Goal: Find contact information

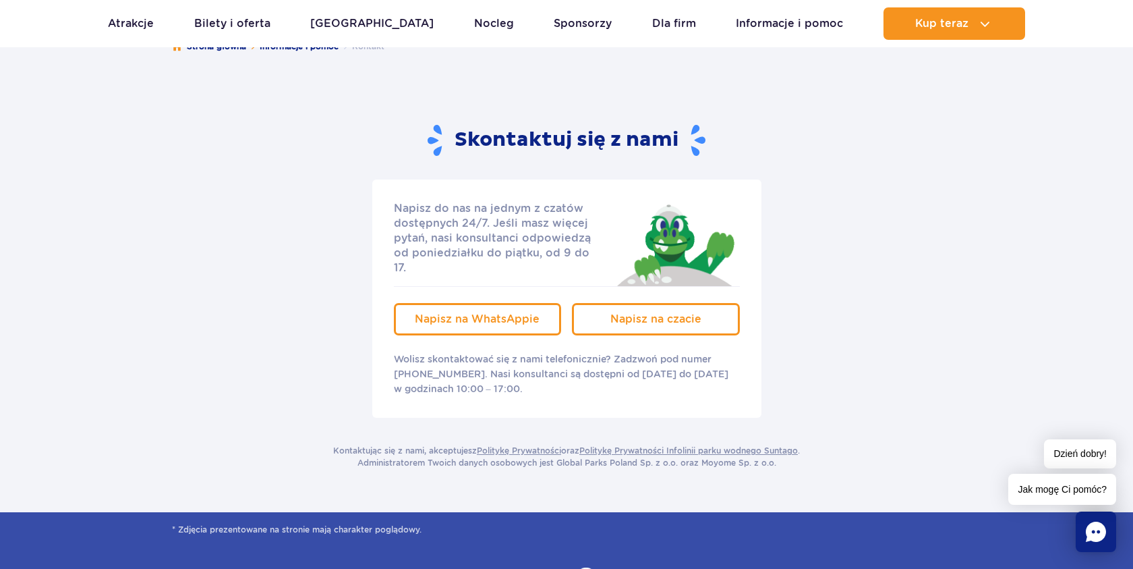
scroll to position [135, 0]
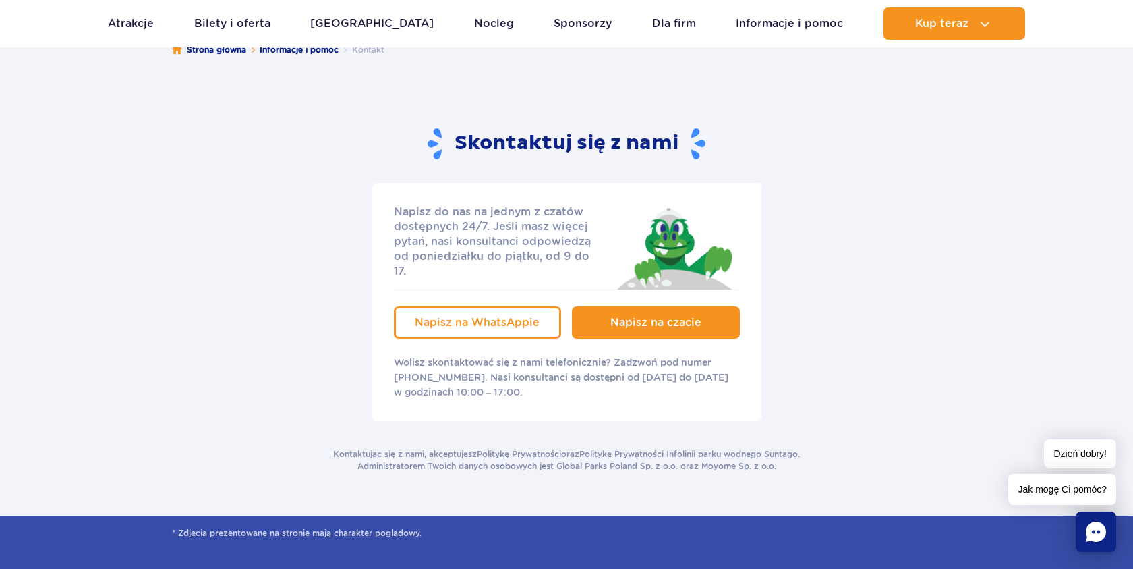
click at [641, 306] on link "Napisz na czacie" at bounding box center [656, 322] width 168 height 32
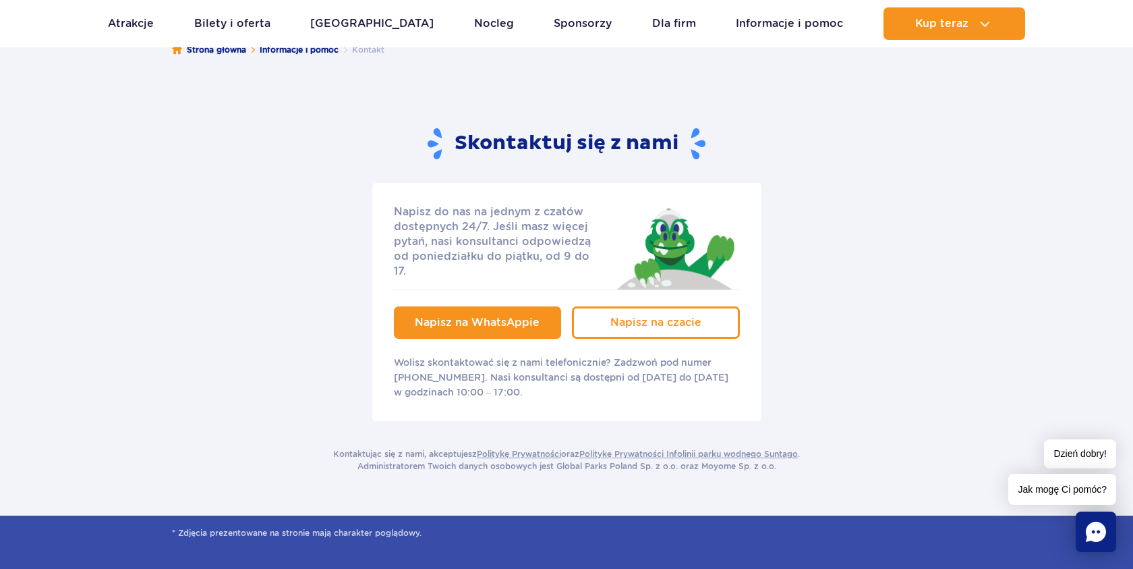
click at [512, 316] on span "Napisz na WhatsAppie" at bounding box center [477, 322] width 125 height 13
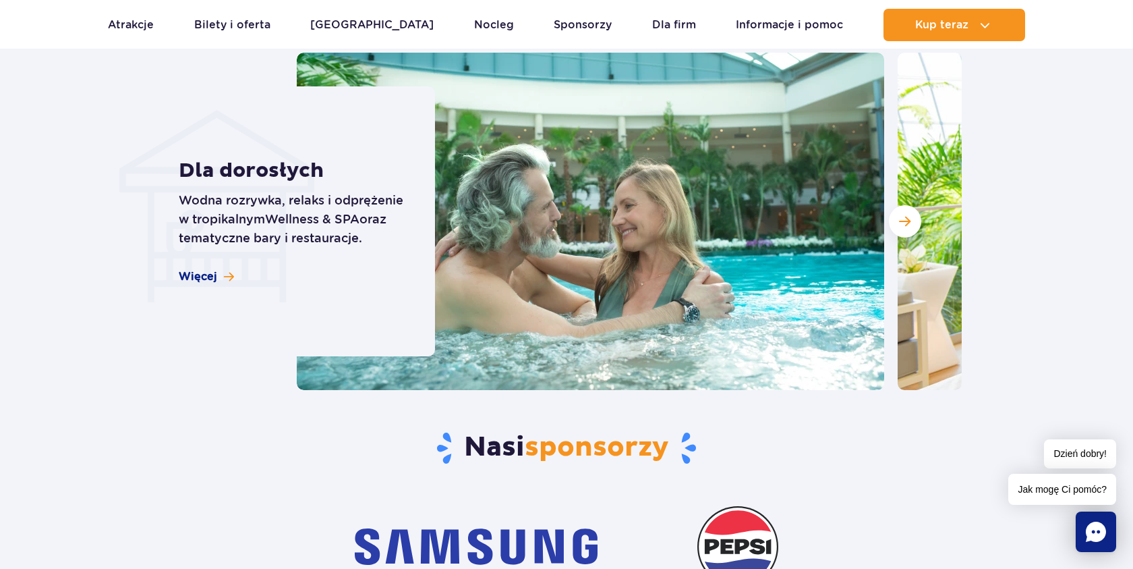
scroll to position [3889, 0]
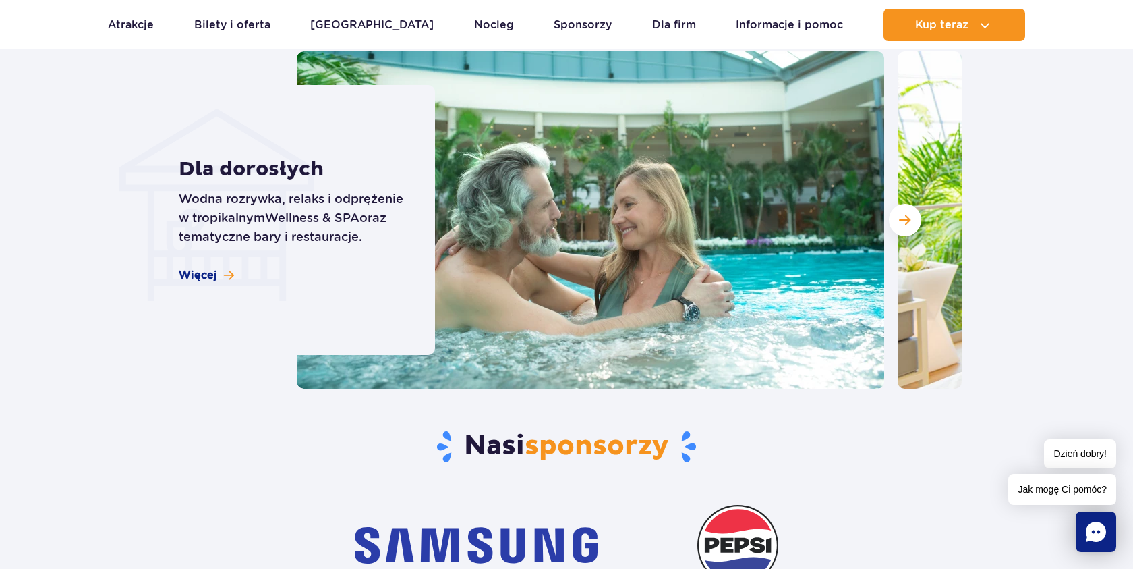
click at [1097, 527] on icon "Chat" at bounding box center [1096, 531] width 20 height 20
